Goal: Task Accomplishment & Management: Complete application form

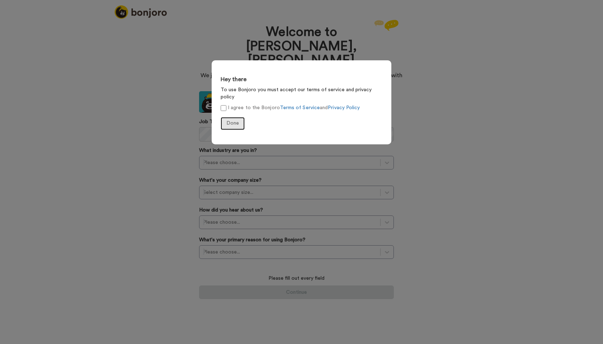
click at [230, 117] on button "Done" at bounding box center [233, 123] width 24 height 13
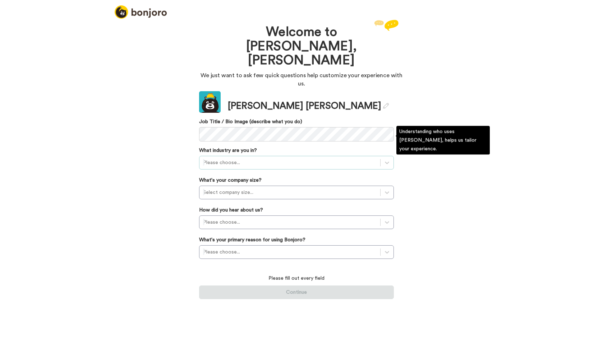
click at [261, 159] on div at bounding box center [290, 163] width 174 height 9
click at [249, 187] on div "Education (schools and universities)" at bounding box center [296, 193] width 195 height 13
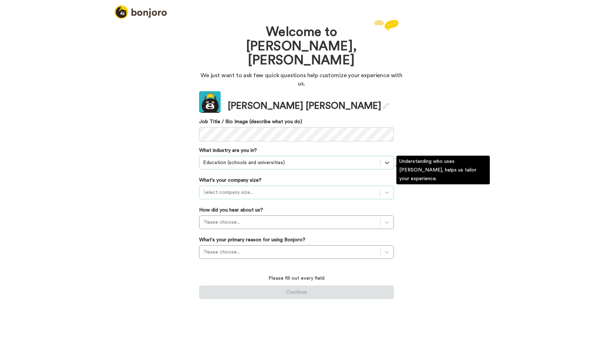
click at [277, 188] on div at bounding box center [290, 192] width 174 height 9
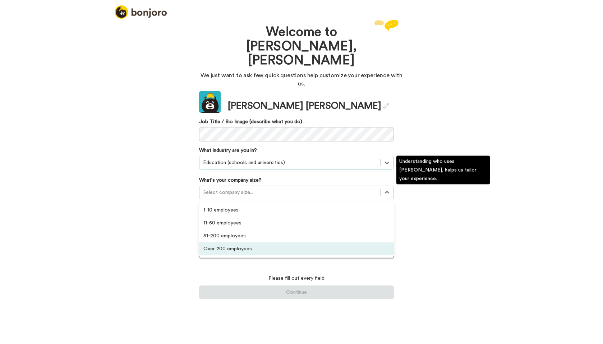
click at [259, 243] on div "Over 200 employees" at bounding box center [296, 249] width 195 height 13
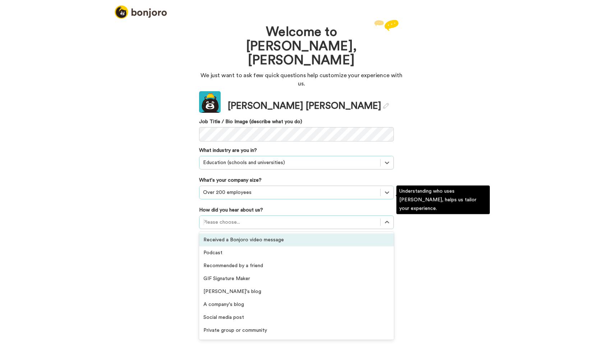
click at [371, 218] on div at bounding box center [290, 222] width 174 height 9
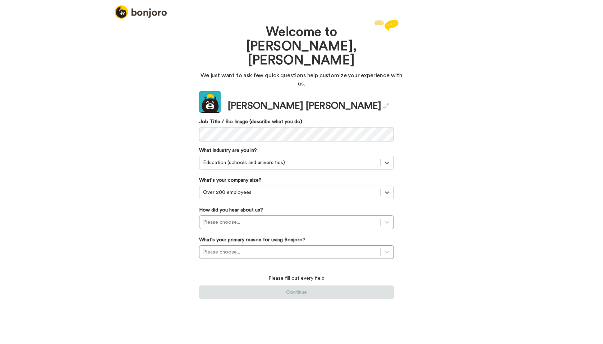
click at [176, 202] on div "Welcome to Bonjoro, Joshua We just want to ask few quick questions help customi…" at bounding box center [301, 181] width 603 height 326
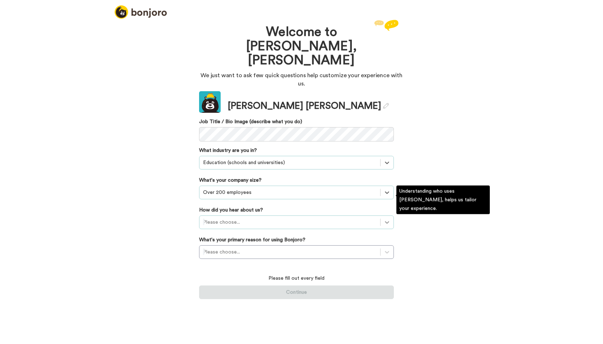
click at [388, 219] on icon at bounding box center [387, 222] width 7 height 7
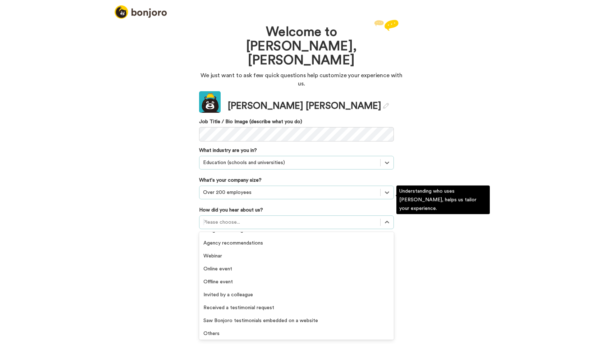
scroll to position [154, 0]
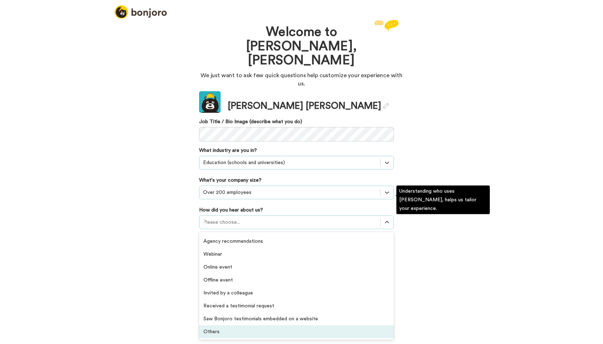
click at [322, 326] on div "Others" at bounding box center [296, 332] width 195 height 13
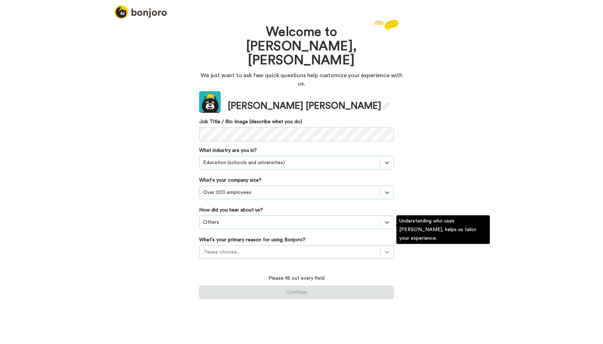
click at [385, 246] on div at bounding box center [387, 252] width 13 height 13
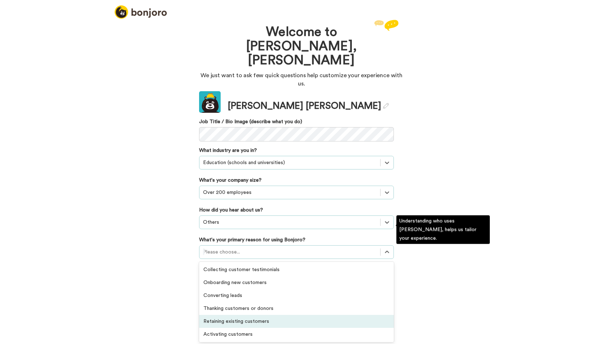
click at [332, 315] on div "Retaining existing customers" at bounding box center [296, 321] width 195 height 13
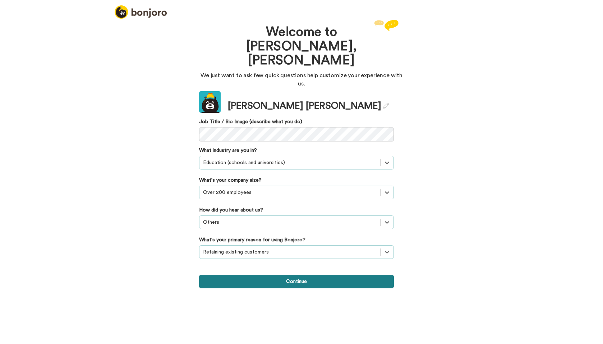
click at [312, 275] on button "Continue" at bounding box center [296, 282] width 195 height 14
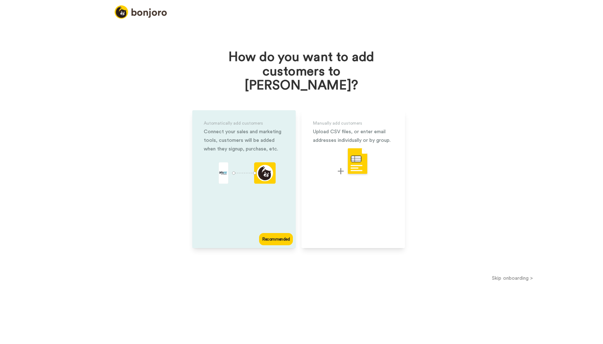
click at [272, 233] on div "Recommended" at bounding box center [276, 239] width 34 height 12
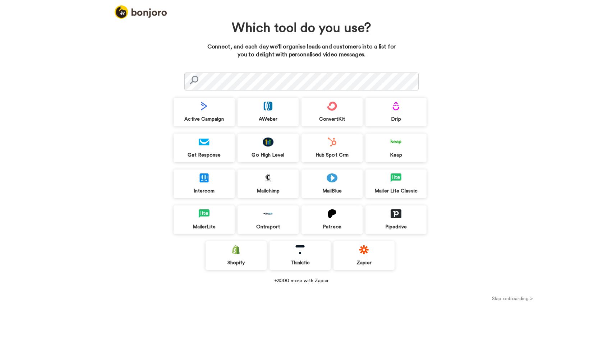
click at [501, 297] on button "Skip onboarding >" at bounding box center [512, 299] width 181 height 8
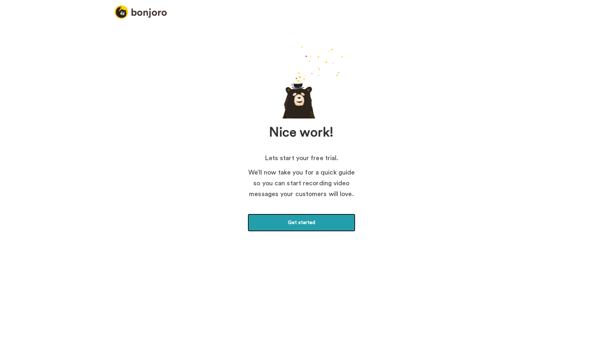
click at [303, 219] on link "Get started" at bounding box center [302, 223] width 108 height 18
